Goal: Information Seeking & Learning: Learn about a topic

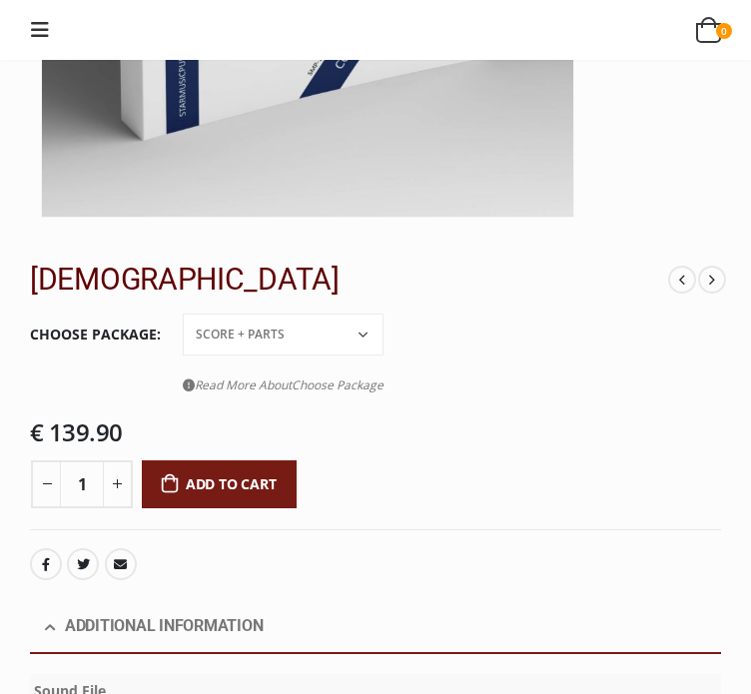
scroll to position [699, 0]
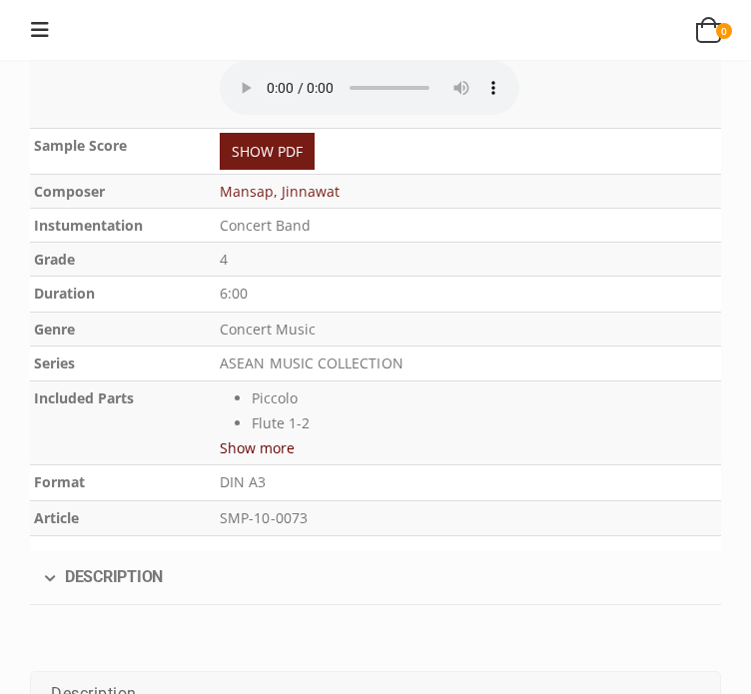
scroll to position [1298, 0]
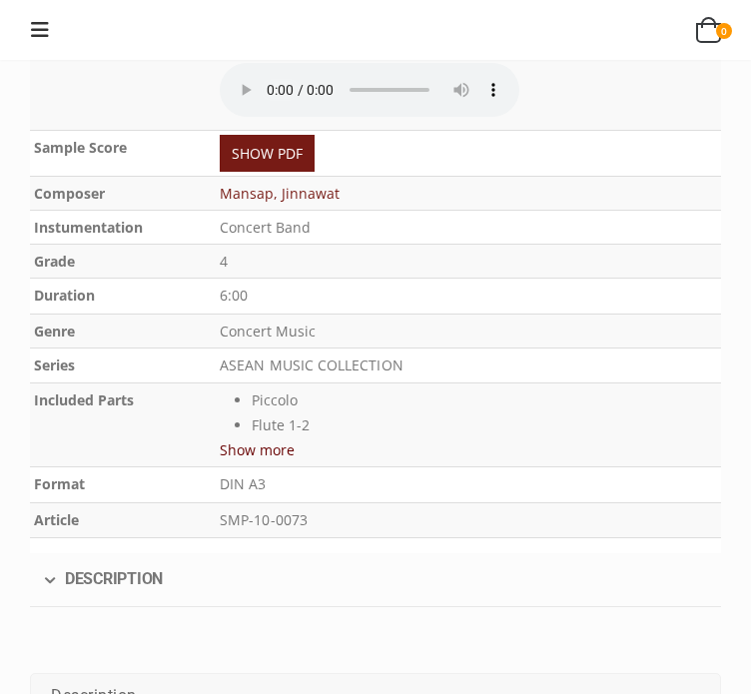
click at [287, 437] on button "Show more" at bounding box center [257, 449] width 75 height 25
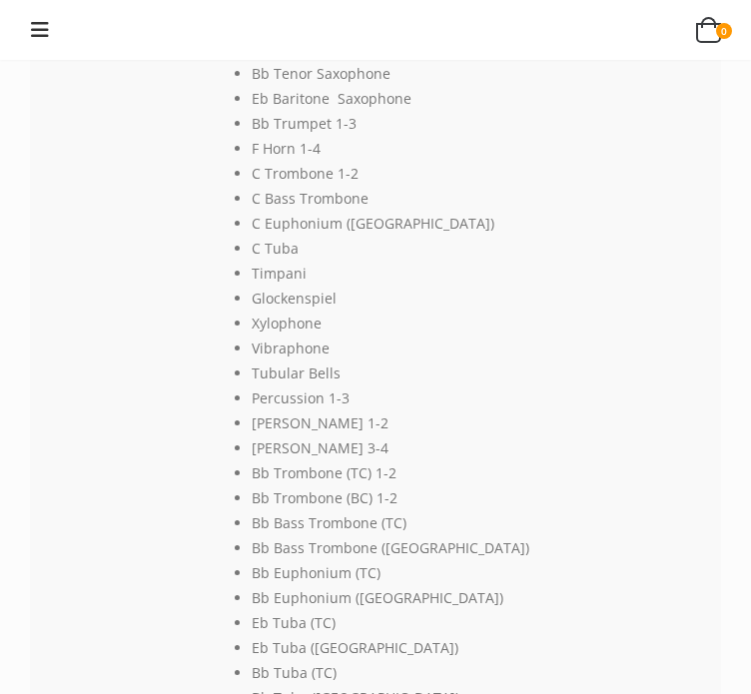
scroll to position [1798, 0]
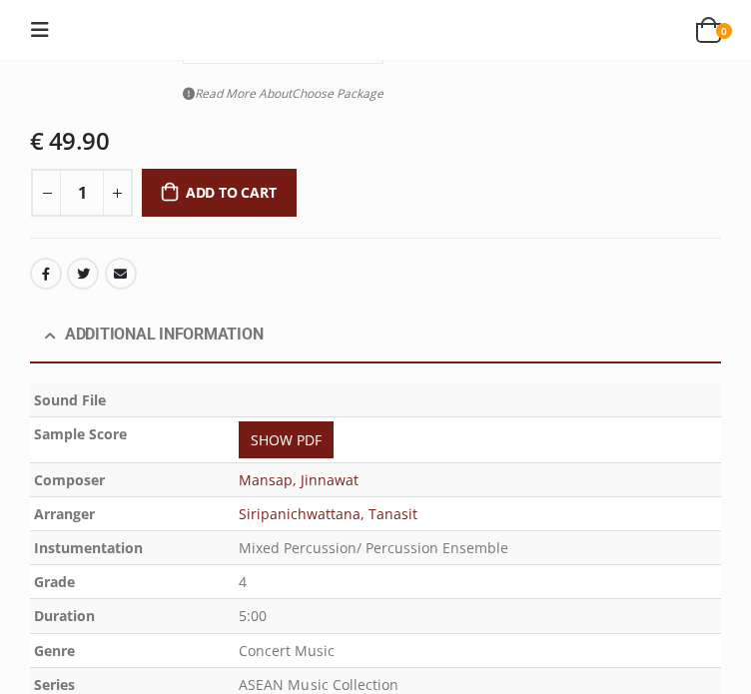
scroll to position [799, 0]
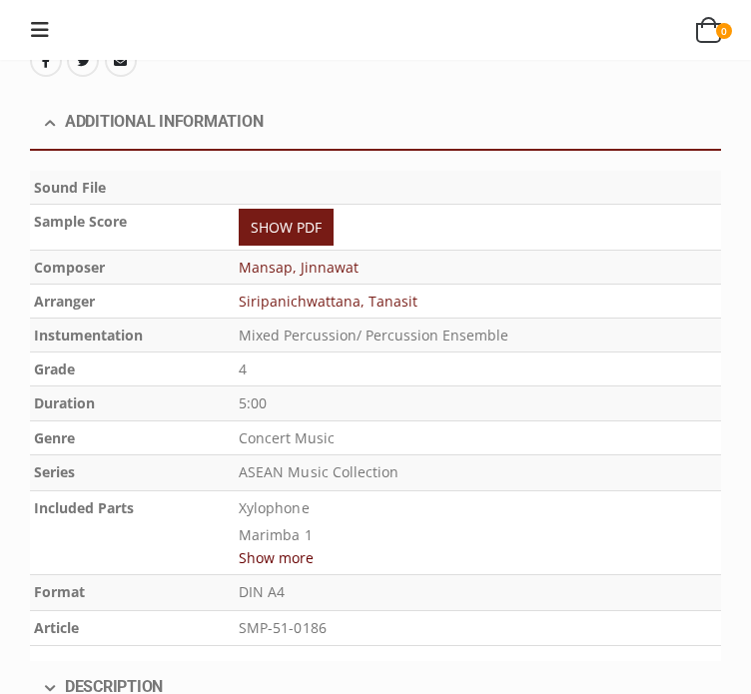
click at [283, 545] on button "Show more" at bounding box center [276, 557] width 75 height 25
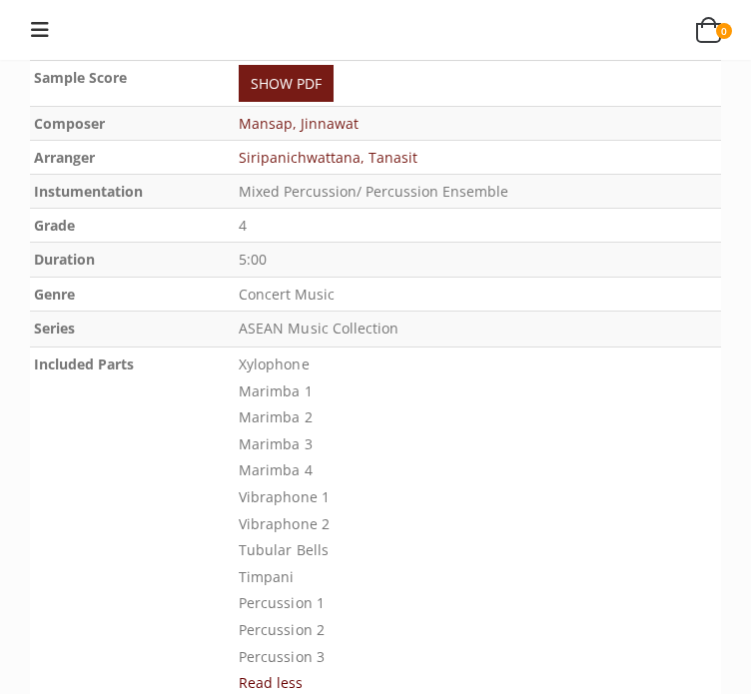
scroll to position [999, 0]
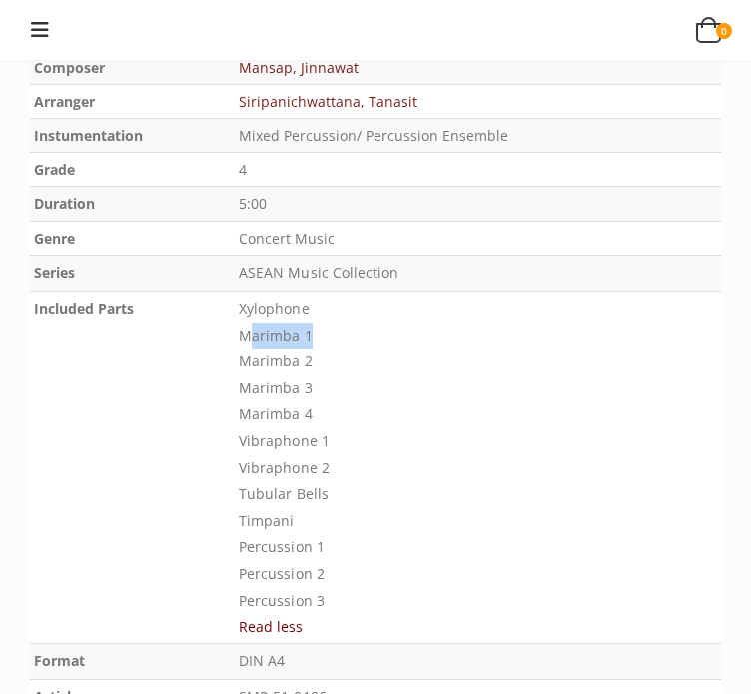
drag, startPoint x: 242, startPoint y: 280, endPoint x: 306, endPoint y: 278, distance: 64.0
click at [306, 291] on td "Xylophone Marimba 1 Marimba 2 Marimba 3 Marimba 4 Vibraphone 1 Vibraphone 2 Tub…" at bounding box center [478, 467] width 486 height 353
copy p "Marimba"
click at [356, 351] on p "Xylophone Marimba 1 Marimba 2 Marimba 3 Marimba 4 Vibraphone 1 Vibraphone 2 Tub…" at bounding box center [478, 455] width 478 height 319
drag, startPoint x: 240, startPoint y: 387, endPoint x: 320, endPoint y: 387, distance: 79.9
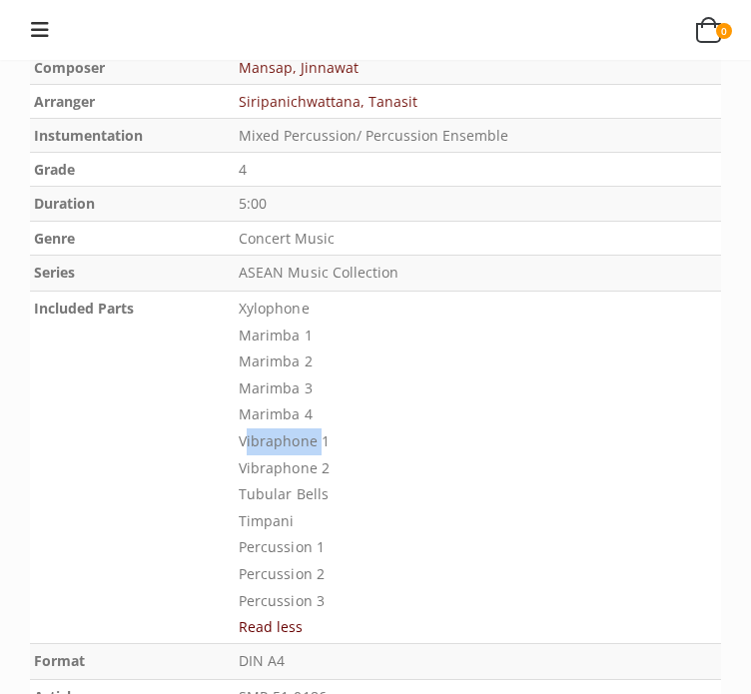
click at [320, 387] on td "Xylophone Marimba 1 Marimba 2 Marimba 3 Marimba 4 Vibraphone 1 Vibraphone 2 Tub…" at bounding box center [478, 467] width 486 height 353
copy p "Vibraphone"
drag, startPoint x: 244, startPoint y: 439, endPoint x: 331, endPoint y: 440, distance: 86.9
click at [331, 440] on p "Xylophone Marimba 1 Marimba 2 Marimba 3 Marimba 4 Vibraphone 1 Vibraphone 2 Tub…" at bounding box center [478, 455] width 478 height 319
copy p "Tubular Bells"
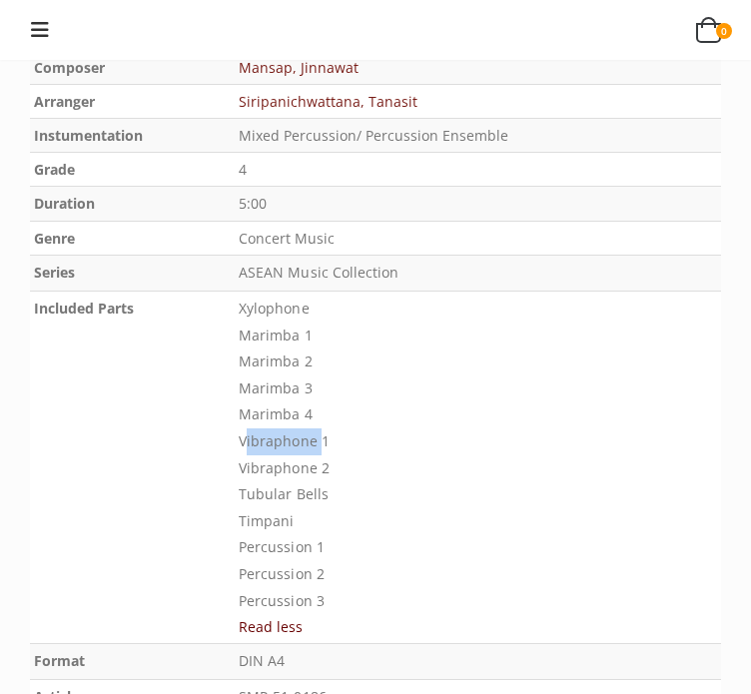
drag, startPoint x: 243, startPoint y: 468, endPoint x: 312, endPoint y: 462, distance: 69.2
click at [312, 462] on td "Xylophone Marimba 1 Marimba 2 Marimba 3 Marimba 4 Vibraphone 1 Vibraphone 2 Tub…" at bounding box center [478, 467] width 486 height 353
copy p "Timpani"
drag, startPoint x: 234, startPoint y: 493, endPoint x: 325, endPoint y: 492, distance: 90.9
click at [325, 492] on tr "Included Parts Xylophone Marimba 1 Marimba 2 Marimba 3 Marimba 4 Vibraphone 1 V…" at bounding box center [375, 467] width 691 height 353
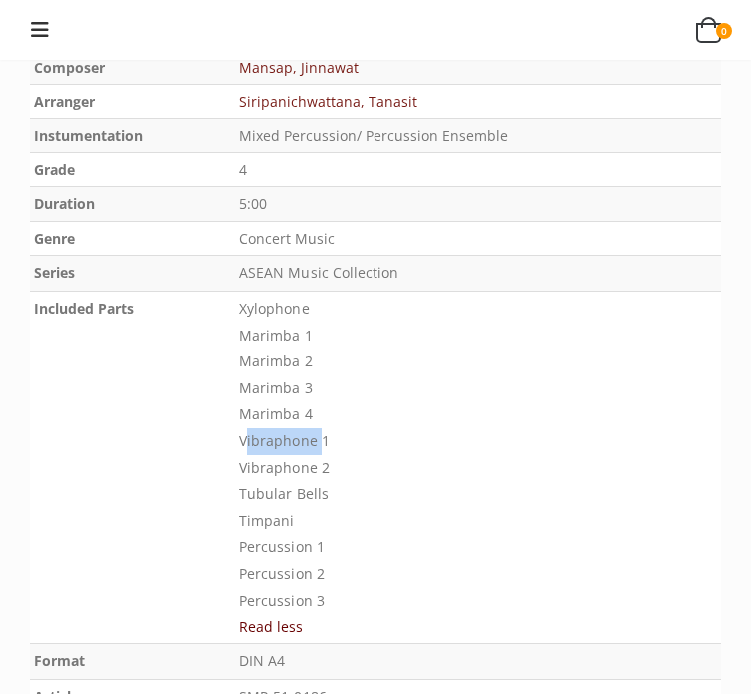
drag, startPoint x: 378, startPoint y: 504, endPoint x: 318, endPoint y: 509, distance: 60.1
click at [377, 504] on p "Xylophone Marimba 1 Marimba 2 Marimba 3 Marimba 4 Vibraphone 1 Vibraphone 2 Tub…" at bounding box center [478, 455] width 478 height 319
click at [324, 523] on p "Xylophone Marimba 1 Marimba 2 Marimba 3 Marimba 4 Vibraphone 1 Vibraphone 2 Tub…" at bounding box center [478, 455] width 478 height 319
drag, startPoint x: 316, startPoint y: 522, endPoint x: 243, endPoint y: 521, distance: 72.9
click at [243, 521] on td "Xylophone Marimba 1 Marimba 2 Marimba 3 Marimba 4 Vibraphone 1 Vibraphone 2 Tub…" at bounding box center [478, 467] width 486 height 353
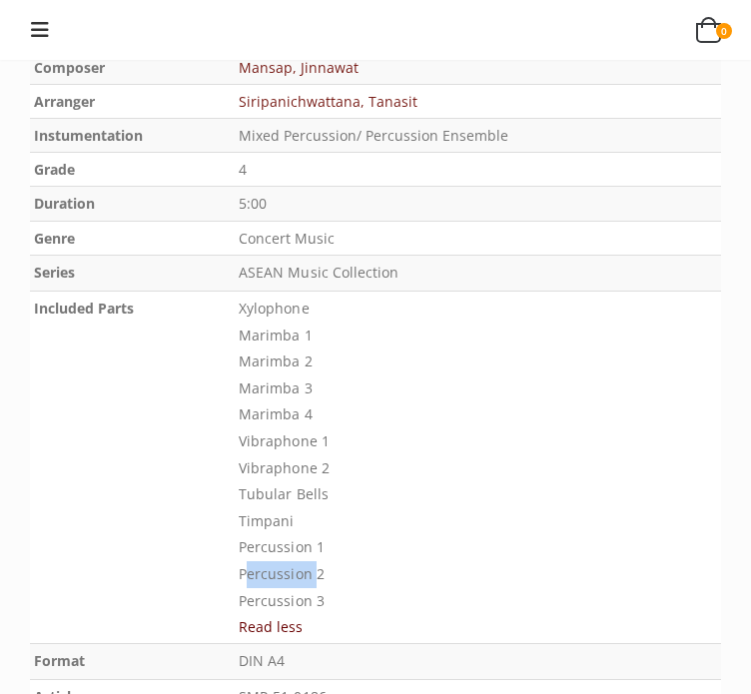
copy p "Percussion"
click at [247, 490] on p "Xylophone Marimba 1 Marimba 2 Marimba 3 Marimba 4 Vibraphone 1 Vibraphone 2 Tub…" at bounding box center [478, 455] width 478 height 319
drag, startPoint x: 242, startPoint y: 490, endPoint x: 332, endPoint y: 551, distance: 108.6
click at [332, 551] on td "Xylophone Marimba 1 Marimba 2 Marimba 3 Marimba 4 Vibraphone 1 Vibraphone 2 Tub…" at bounding box center [478, 467] width 486 height 353
drag, startPoint x: 295, startPoint y: 509, endPoint x: 325, endPoint y: 543, distance: 45.3
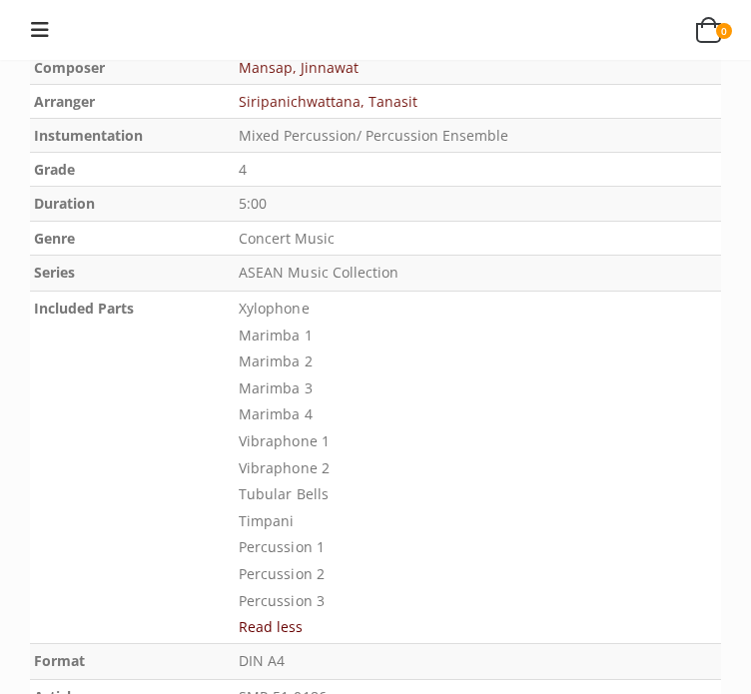
click at [352, 550] on p "Xylophone Marimba 1 Marimba 2 Marimba 3 Marimba 4 Vibraphone 1 Vibraphone 2 Tub…" at bounding box center [478, 455] width 478 height 319
click at [275, 493] on p "Xylophone Marimba 1 Marimba 2 Marimba 3 Marimba 4 Vibraphone 1 Vibraphone 2 Tub…" at bounding box center [478, 455] width 478 height 319
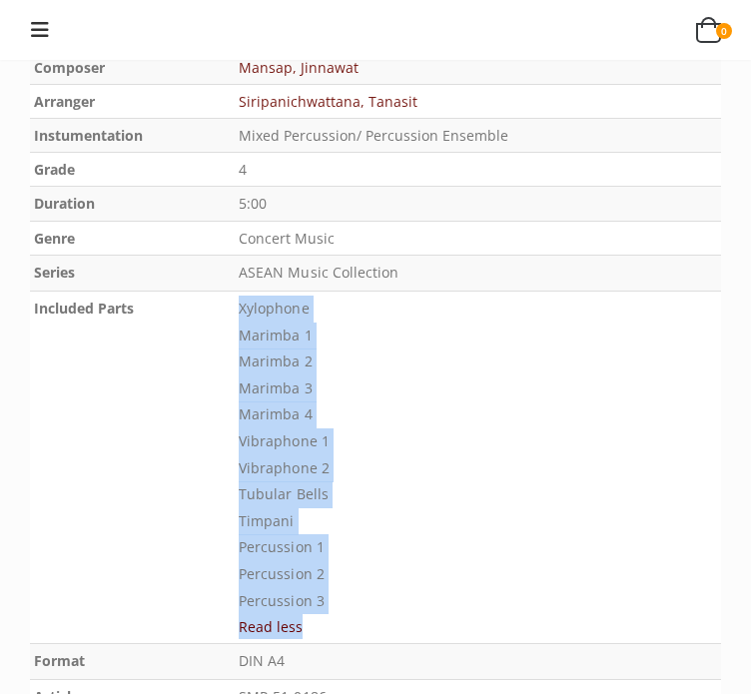
drag, startPoint x: 238, startPoint y: 566, endPoint x: 318, endPoint y: 566, distance: 79.9
click at [311, 565] on tr "Included Parts Xylophone Marimba 1 Marimba 2 Marimba 3 Marimba 4 Vibraphone 1 V…" at bounding box center [375, 467] width 691 height 353
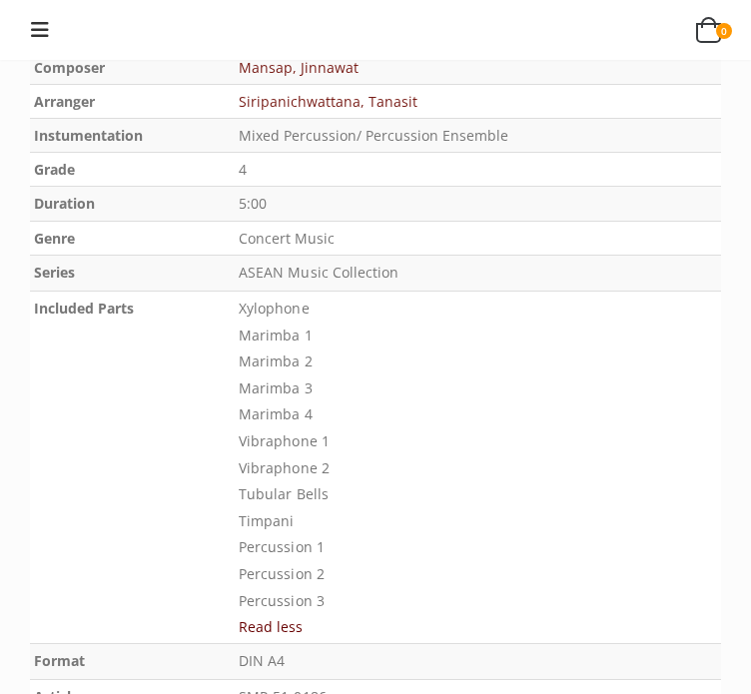
click at [322, 565] on td "Xylophone Marimba 1 Marimba 2 Marimba 3 Marimba 4 Vibraphone 1 Vibraphone 2 Tub…" at bounding box center [478, 467] width 486 height 353
drag, startPoint x: 316, startPoint y: 575, endPoint x: 258, endPoint y: 571, distance: 58.1
click at [246, 576] on td "Xylophone Marimba 1 Marimba 2 Marimba 3 Marimba 4 Vibraphone 1 Vibraphone 2 Tub…" at bounding box center [478, 467] width 486 height 353
copy button "Read less"
click at [413, 535] on p "Xylophone Marimba 1 Marimba 2 Marimba 3 Marimba 4 Vibraphone 1 Vibraphone 2 Tub…" at bounding box center [478, 455] width 478 height 319
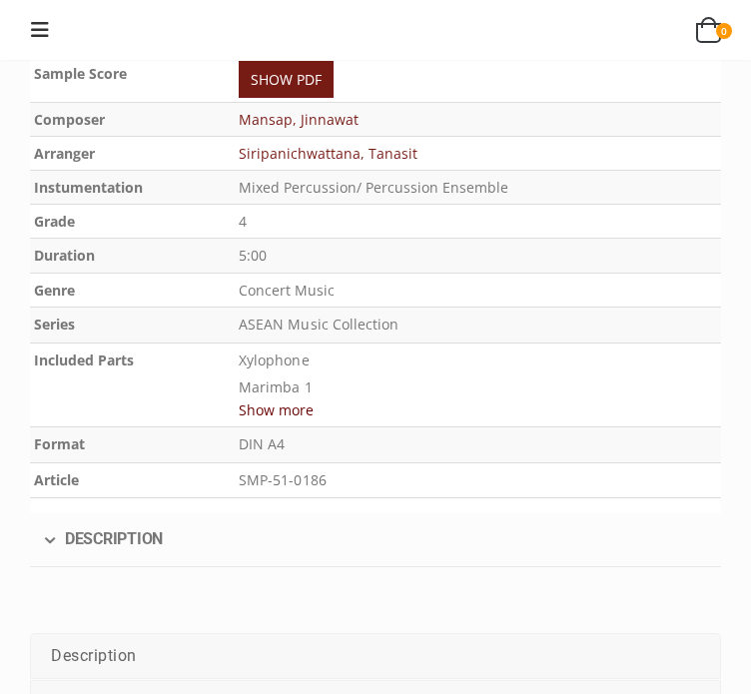
scroll to position [999, 0]
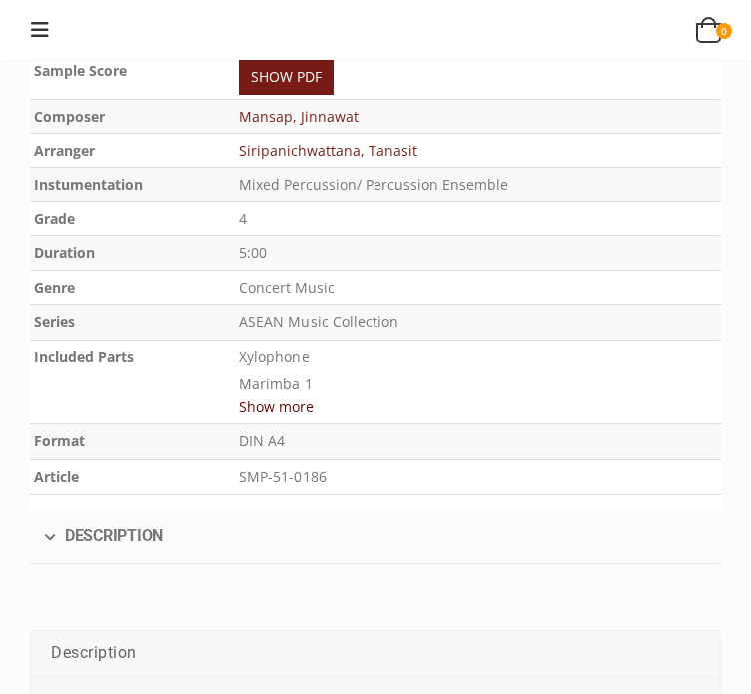
click at [278, 395] on button "Show more" at bounding box center [276, 407] width 75 height 25
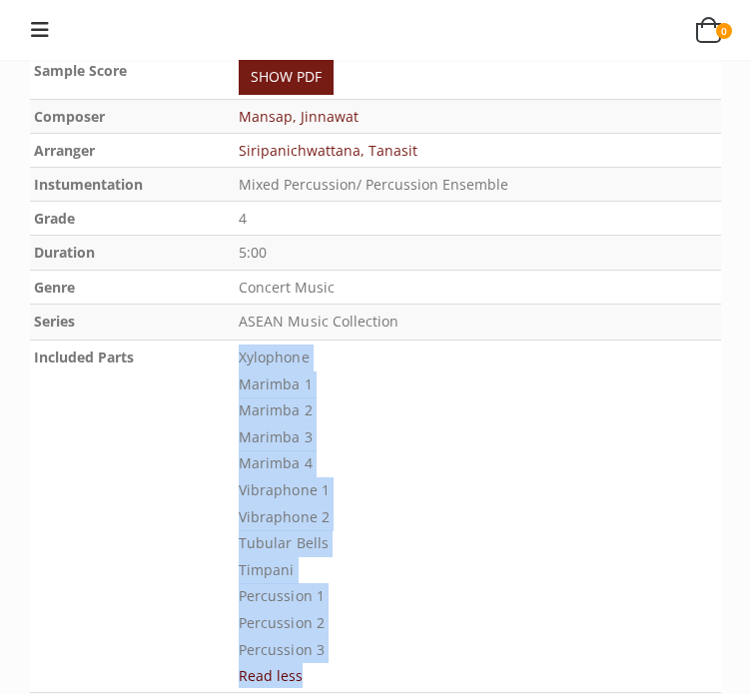
drag, startPoint x: 236, startPoint y: 245, endPoint x: 320, endPoint y: 561, distance: 327.5
click at [327, 569] on tr "Included Parts Xylophone Marimba 1 Marimba 2 Marimba 3 Marimba 4 Vibraphone 1 V…" at bounding box center [375, 516] width 691 height 353
copy tr "Xylophone Marimba 1 Marimba 2 Marimba 3 Marimba 4 Vibraphone 1 Vibraphone 2 Tub…"
click at [275, 345] on p "Xylophone Marimba 1 Marimba 2 Marimba 3 Marimba 4 Vibraphone 1 Vibraphone 2 Tub…" at bounding box center [478, 504] width 478 height 319
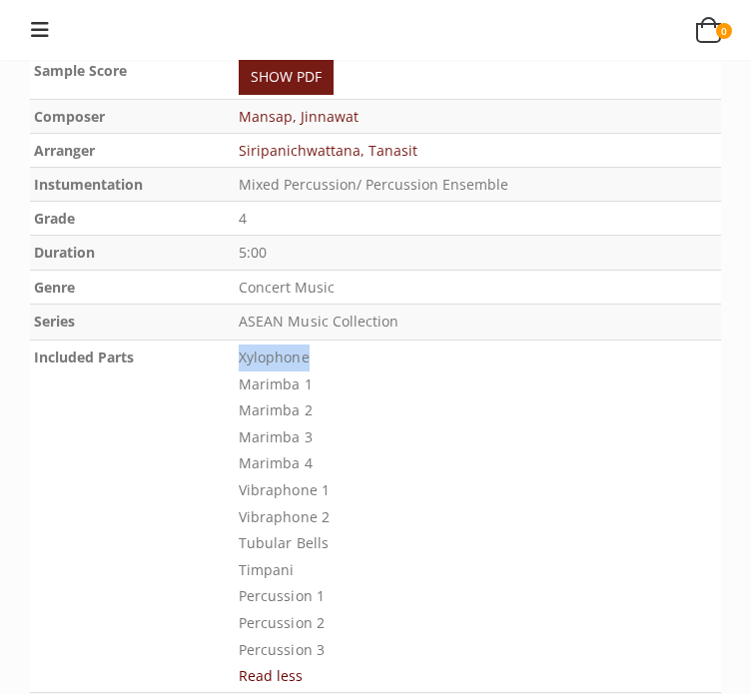
drag, startPoint x: 240, startPoint y: 250, endPoint x: 336, endPoint y: 261, distance: 96.5
click at [336, 340] on td "Xylophone Marimba 1 Marimba 2 Marimba 3 Marimba 4 Vibraphone 1 Vibraphone 2 Tub…" at bounding box center [478, 516] width 486 height 353
drag, startPoint x: 320, startPoint y: 282, endPoint x: 315, endPoint y: 272, distance: 11.2
click at [320, 345] on p "Xylophone Marimba 1 Marimba 2 Marimba 3 Marimba 4 Vibraphone 1 Vibraphone 2 Tub…" at bounding box center [478, 504] width 478 height 319
click at [240, 340] on tr "Included Parts Xylophone Marimba 1 Marimba 2 Marimba 3 Marimba 4 Vibraphone 1 V…" at bounding box center [375, 516] width 691 height 353
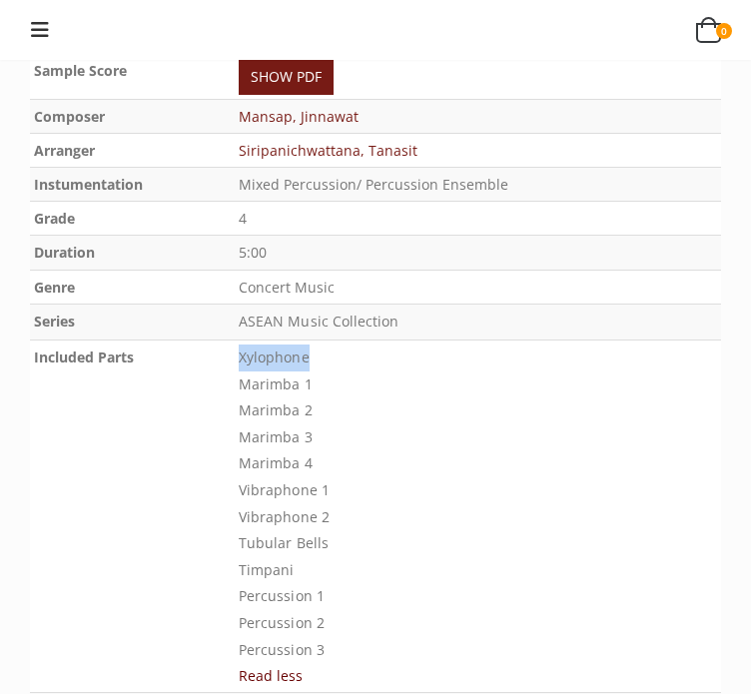
drag, startPoint x: 318, startPoint y: 252, endPoint x: 224, endPoint y: 251, distance: 93.9
click at [224, 340] on tr "Included Parts Xylophone Marimba 1 Marimba 2 Marimba 3 Marimba 4 Vibraphone 1 V…" at bounding box center [375, 516] width 691 height 353
copy tr "Xylophone"
